Goal: Information Seeking & Learning: Learn about a topic

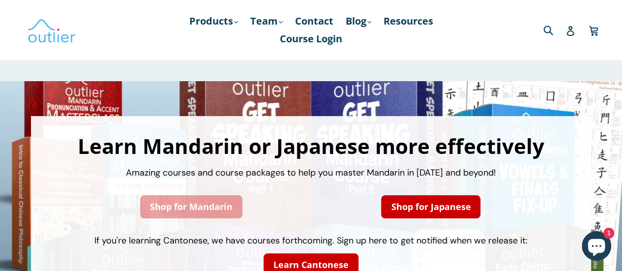
click at [178, 204] on link "Shop for Mandarin" at bounding box center [191, 206] width 102 height 23
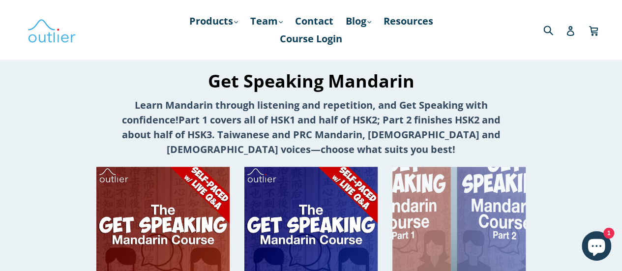
scroll to position [640, 0]
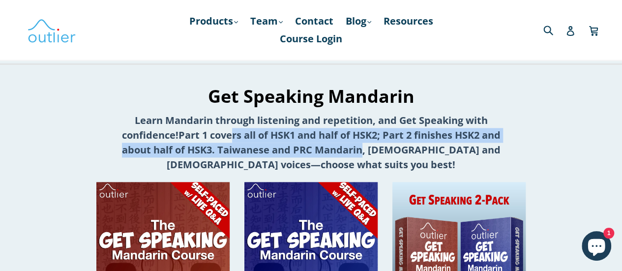
drag, startPoint x: 231, startPoint y: 141, endPoint x: 365, endPoint y: 155, distance: 134.6
click at [365, 155] on strong "Part 1 covers all of HSK1 and half of HSK2; Part 2 finishes HSK2 and about half…" at bounding box center [311, 149] width 379 height 43
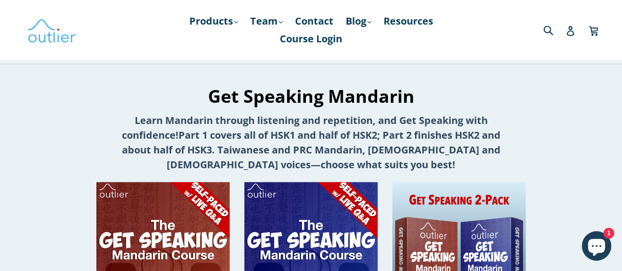
click at [426, 171] on p "Learn Mandarin through listening and repetition, and Get Speaking with confiden…" at bounding box center [312, 142] width 394 height 59
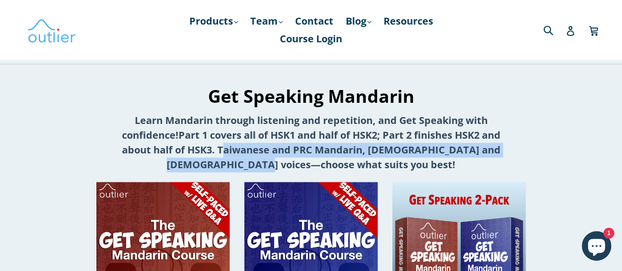
drag, startPoint x: 228, startPoint y: 152, endPoint x: 331, endPoint y: 164, distance: 104.0
click at [331, 164] on strong "Part 1 covers all of HSK1 and half of HSK2; Part 2 finishes HSK2 and about half…" at bounding box center [311, 149] width 379 height 43
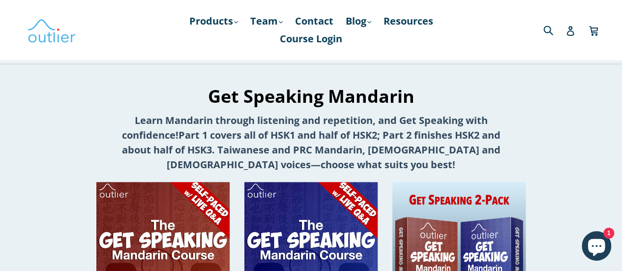
click at [405, 168] on p "Learn Mandarin through listening and repetition, and Get Speaking with confiden…" at bounding box center [312, 142] width 394 height 59
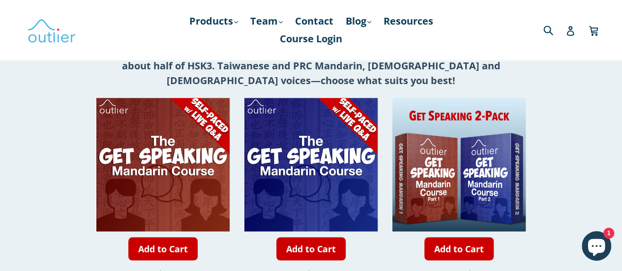
scroll to position [628, 0]
